Goal: Task Accomplishment & Management: Use online tool/utility

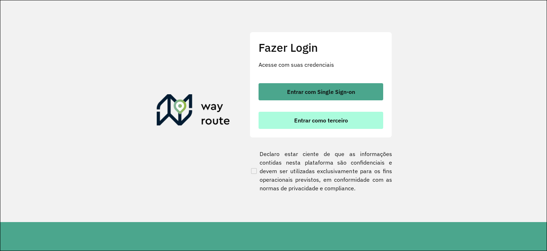
click at [293, 119] on button "Entrar como terceiro" at bounding box center [321, 120] width 125 height 17
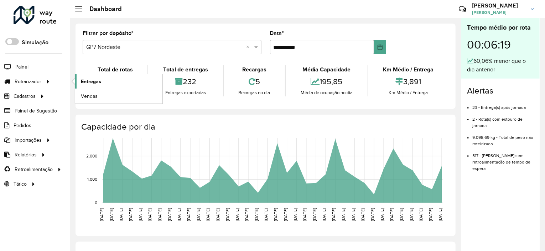
click at [89, 78] on span "Entregas" at bounding box center [91, 81] width 20 height 7
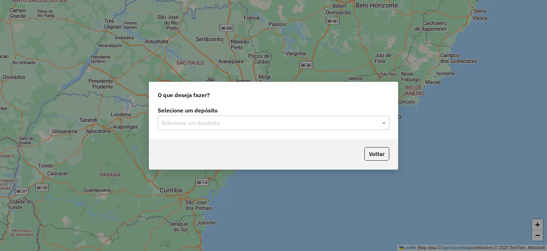
click at [260, 124] on input "text" at bounding box center [266, 123] width 210 height 9
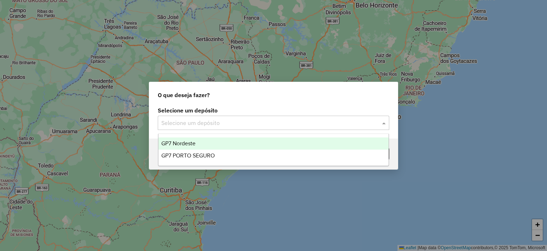
click at [195, 147] on div "GP7 Nordeste" at bounding box center [274, 143] width 231 height 12
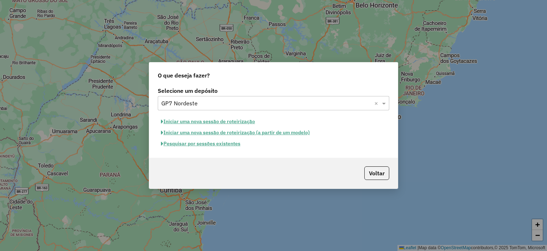
click at [208, 144] on button "Pesquisar por sessões existentes" at bounding box center [201, 143] width 86 height 11
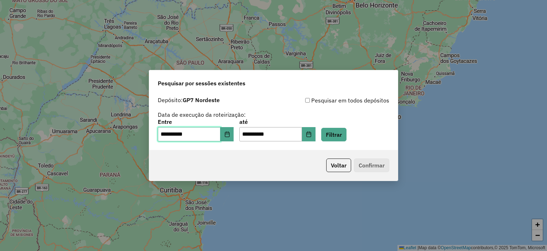
click at [206, 134] on input "**********" at bounding box center [189, 134] width 63 height 14
click at [229, 136] on icon "Choose Date" at bounding box center [227, 134] width 5 height 6
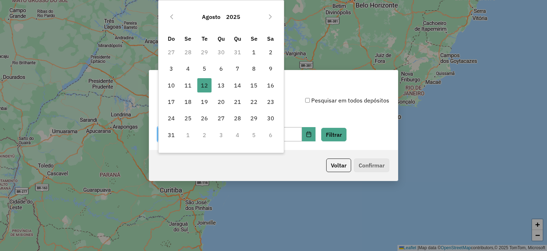
drag, startPoint x: 192, startPoint y: 84, endPoint x: 242, endPoint y: 94, distance: 50.8
click at [192, 84] on span "11" at bounding box center [188, 85] width 14 height 14
type input "**********"
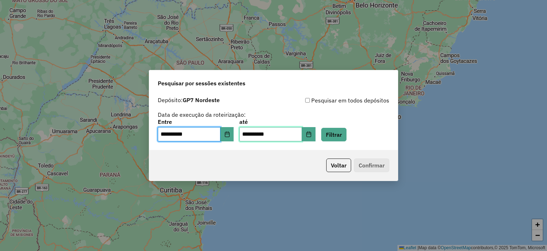
click at [296, 136] on input "**********" at bounding box center [270, 134] width 63 height 14
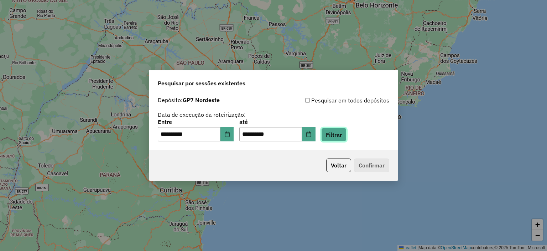
click at [342, 133] on button "Filtrar" at bounding box center [333, 135] width 25 height 14
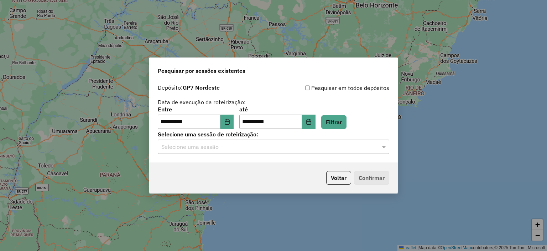
drag, startPoint x: 314, startPoint y: 157, endPoint x: 311, endPoint y: 155, distance: 3.7
click at [312, 155] on div "**********" at bounding box center [273, 122] width 249 height 82
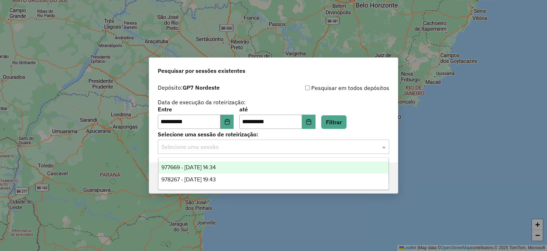
click at [299, 150] on input "text" at bounding box center [266, 147] width 210 height 9
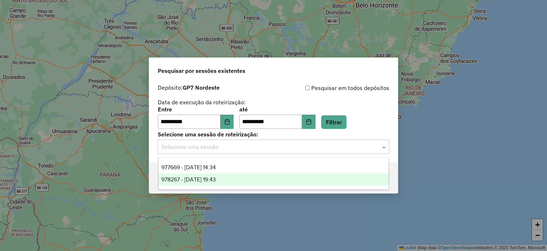
click at [238, 177] on div "978267 - 12/08/2025 19:43" at bounding box center [274, 179] width 231 height 12
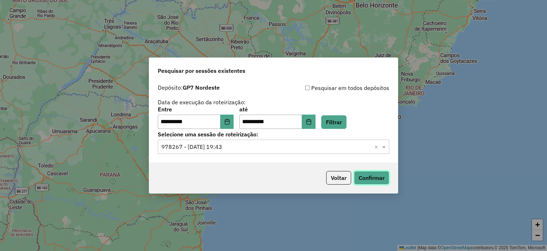
click at [368, 179] on button "Confirmar" at bounding box center [371, 178] width 35 height 14
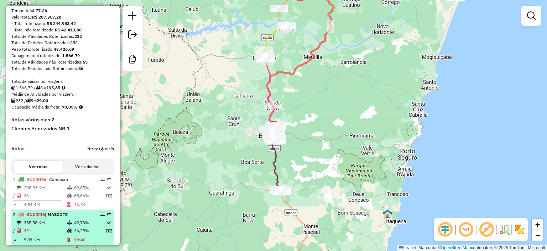
scroll to position [107, 0]
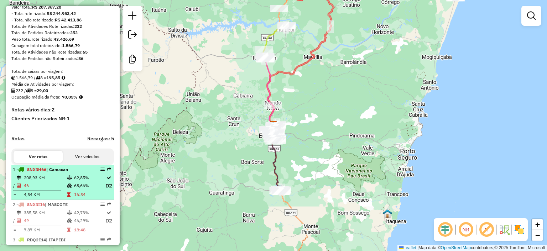
click at [79, 190] on td "68,66%" at bounding box center [89, 185] width 31 height 9
select select "**********"
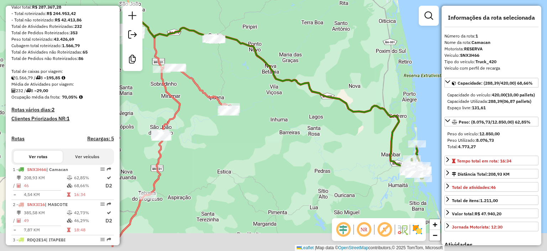
drag, startPoint x: 236, startPoint y: 184, endPoint x: 238, endPoint y: 155, distance: 29.3
click at [238, 155] on div "Janela de atendimento Grade de atendimento Capacidade Transportadoras Veículos …" at bounding box center [273, 125] width 547 height 251
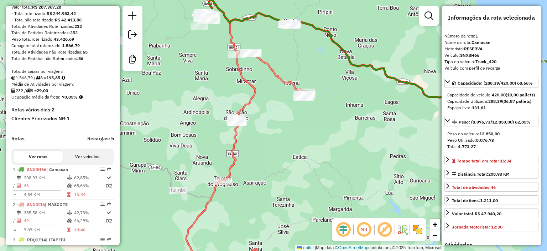
drag, startPoint x: 215, startPoint y: 145, endPoint x: 299, endPoint y: 127, distance: 86.3
click at [299, 127] on div "Janela de atendimento Grade de atendimento Capacidade Transportadoras Veículos …" at bounding box center [273, 125] width 547 height 251
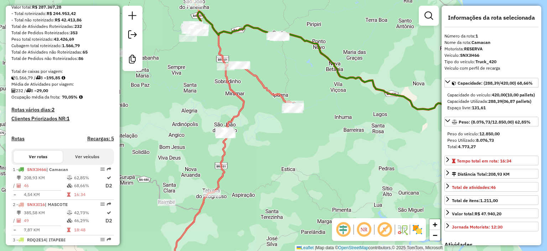
click at [301, 38] on icon at bounding box center [334, 90] width 283 height 157
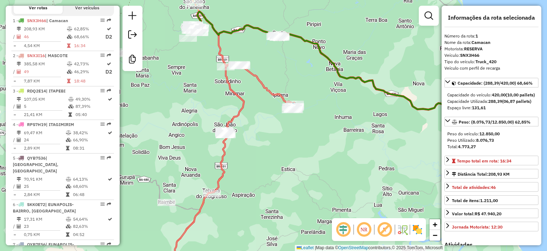
scroll to position [272, 0]
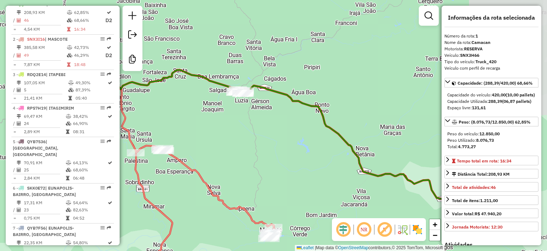
drag, startPoint x: 265, startPoint y: 33, endPoint x: 285, endPoint y: 137, distance: 105.3
click at [149, 96] on div "Janela de atendimento Grade de atendimento Capacidade Transportadoras Veículos …" at bounding box center [273, 125] width 547 height 251
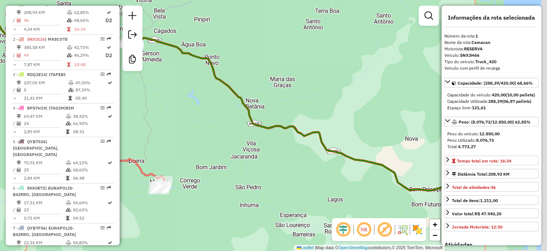
drag, startPoint x: 378, startPoint y: 145, endPoint x: 245, endPoint y: 81, distance: 148.1
click at [245, 79] on div "Janela de atendimento Grade de atendimento Capacidade Transportadoras Veículos …" at bounding box center [273, 125] width 547 height 251
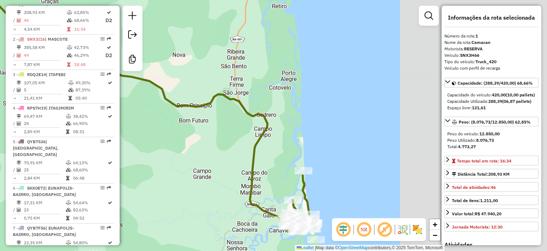
drag, startPoint x: 413, startPoint y: 148, endPoint x: 242, endPoint y: 100, distance: 177.9
click at [242, 100] on icon at bounding box center [14, 70] width 525 height 291
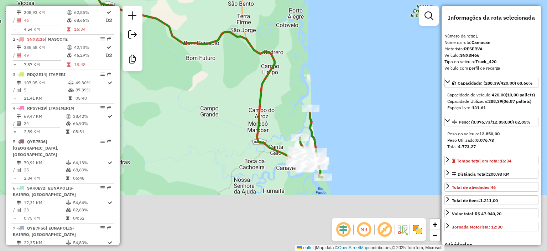
drag, startPoint x: 280, startPoint y: 162, endPoint x: 286, endPoint y: 109, distance: 53.1
click at [280, 98] on div "Janela de atendimento Grade de atendimento Capacidade Transportadoras Veículos …" at bounding box center [273, 125] width 547 height 251
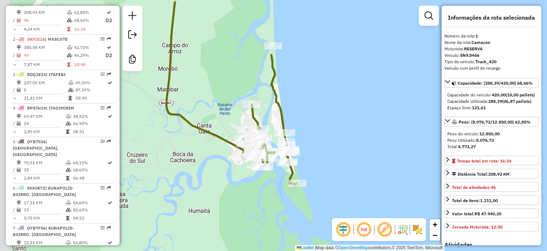
drag, startPoint x: 202, startPoint y: 120, endPoint x: 244, endPoint y: 160, distance: 58.0
click at [244, 160] on div "Janela de atendimento Grade de atendimento Capacidade Transportadoras Veículos …" at bounding box center [273, 125] width 547 height 251
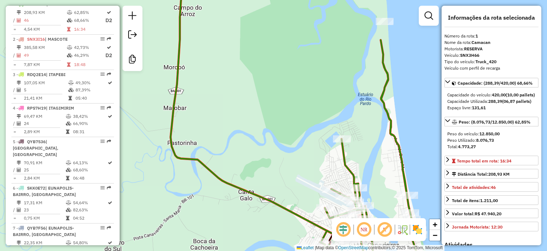
drag, startPoint x: 319, startPoint y: 157, endPoint x: 282, endPoint y: 118, distance: 53.7
click at [282, 118] on div "Janela de atendimento Grade de atendimento Capacidade Transportadoras Veículos …" at bounding box center [273, 125] width 547 height 251
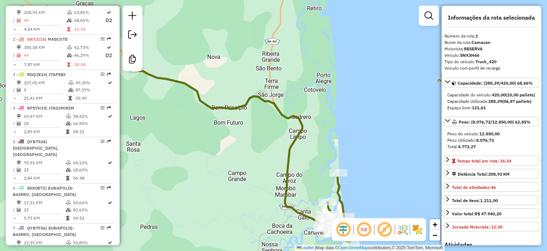
drag, startPoint x: 257, startPoint y: 70, endPoint x: 308, endPoint y: 159, distance: 103.0
click at [308, 159] on div "Janela de atendimento Grade de atendimento Capacidade Transportadoras Veículos …" at bounding box center [273, 125] width 547 height 251
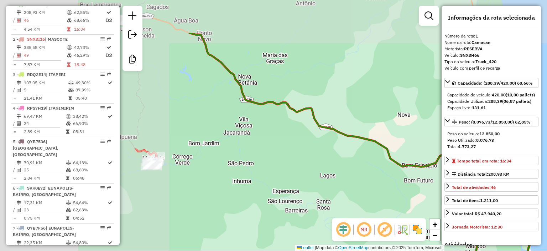
drag, startPoint x: 167, startPoint y: 68, endPoint x: 353, endPoint y: 118, distance: 192.7
click at [353, 119] on div "Janela de atendimento Grade de atendimento Capacidade Transportadoras Veículos …" at bounding box center [273, 125] width 547 height 251
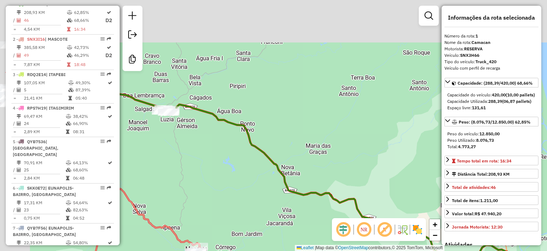
drag, startPoint x: 299, startPoint y: 122, endPoint x: 332, endPoint y: 200, distance: 84.0
click at [335, 205] on div "Janela de atendimento Grade de atendimento Capacidade Transportadoras Veículos …" at bounding box center [273, 125] width 547 height 251
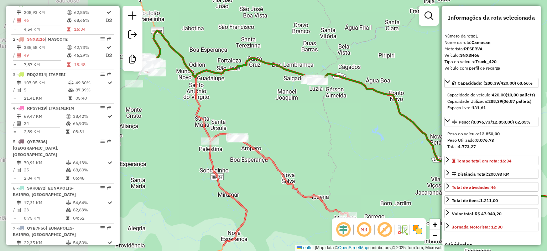
drag, startPoint x: 247, startPoint y: 161, endPoint x: 401, endPoint y: 134, distance: 156.0
click at [402, 133] on div "Janela de atendimento Grade de atendimento Capacidade Transportadoras Veículos …" at bounding box center [273, 125] width 547 height 251
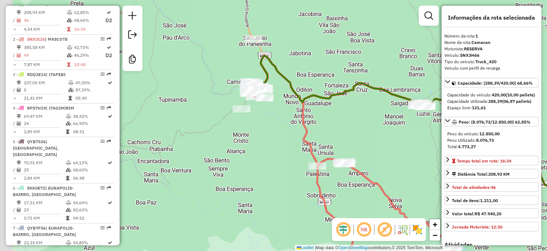
drag, startPoint x: 357, startPoint y: 104, endPoint x: 433, endPoint y: 117, distance: 76.6
click at [433, 117] on div "Janela de atendimento Grade de atendimento Capacidade Transportadoras Veículos …" at bounding box center [273, 125] width 547 height 251
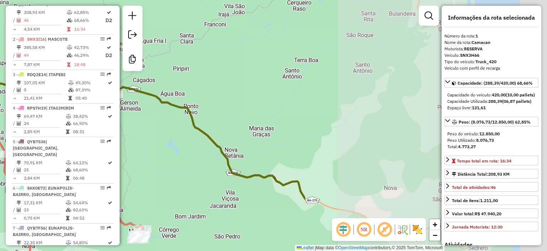
drag, startPoint x: 326, startPoint y: 130, endPoint x: 138, endPoint y: 108, distance: 189.4
click at [133, 110] on div "Janela de atendimento Grade de atendimento Capacidade Transportadoras Veículos …" at bounding box center [273, 125] width 547 height 251
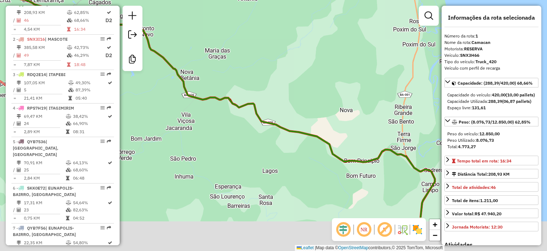
drag, startPoint x: 288, startPoint y: 145, endPoint x: 247, endPoint y: 104, distance: 58.2
click at [247, 104] on icon at bounding box center [168, 91] width 536 height 251
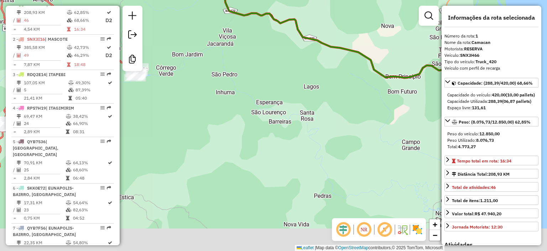
drag, startPoint x: 400, startPoint y: 177, endPoint x: 402, endPoint y: 50, distance: 127.9
click at [409, 40] on div "Janela de atendimento Grade de atendimento Capacidade Transportadoras Veículos …" at bounding box center [273, 125] width 547 height 251
